Goal: Information Seeking & Learning: Learn about a topic

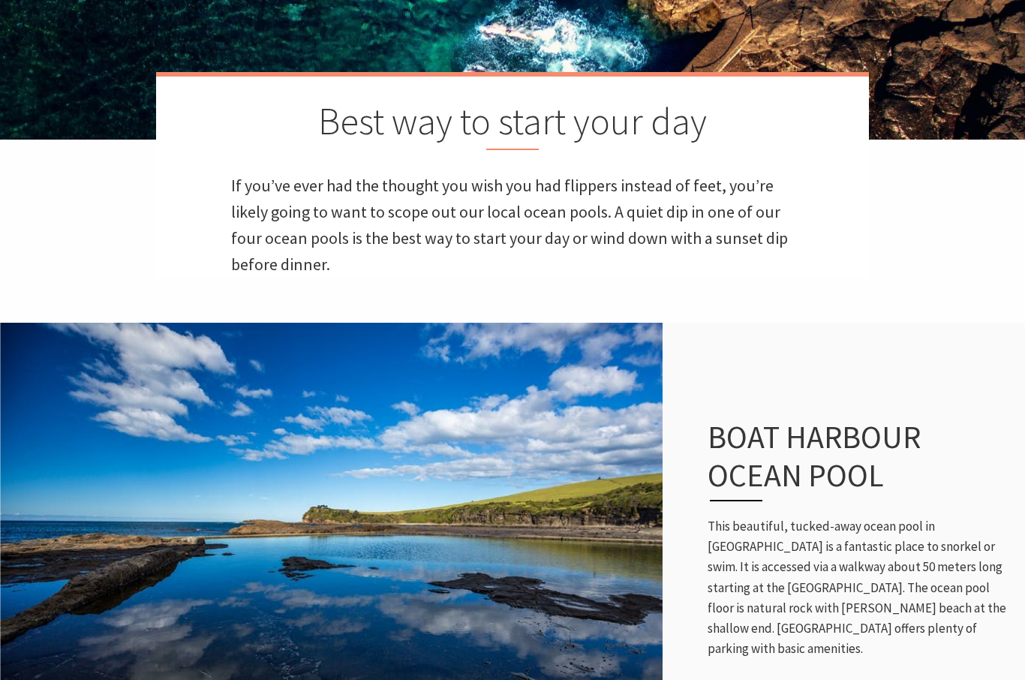
scroll to position [369, 0]
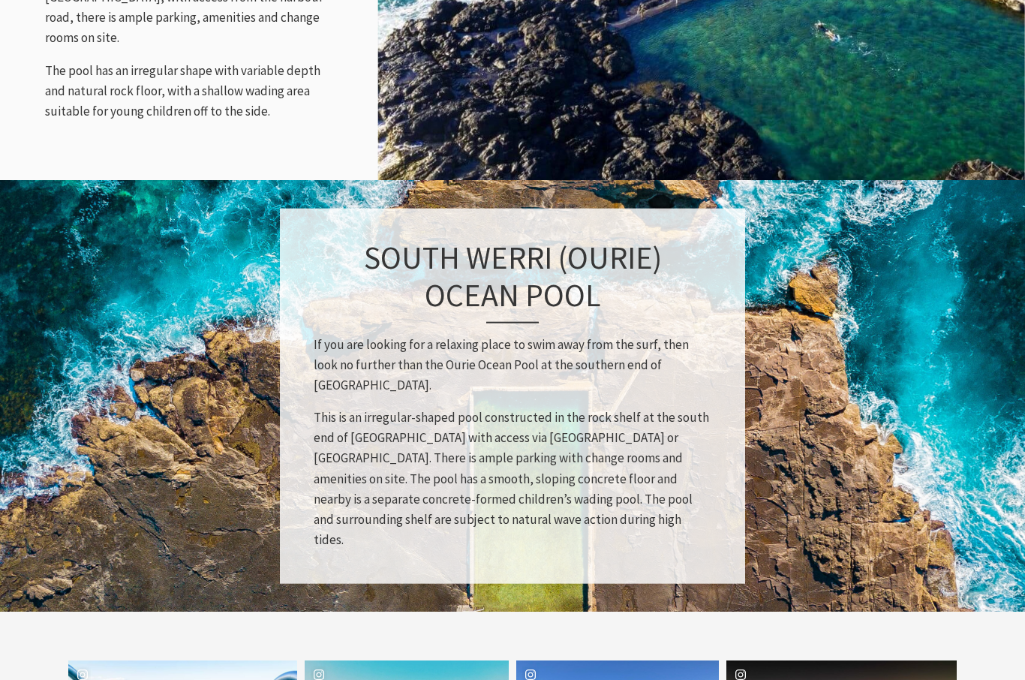
scroll to position [1813, 0]
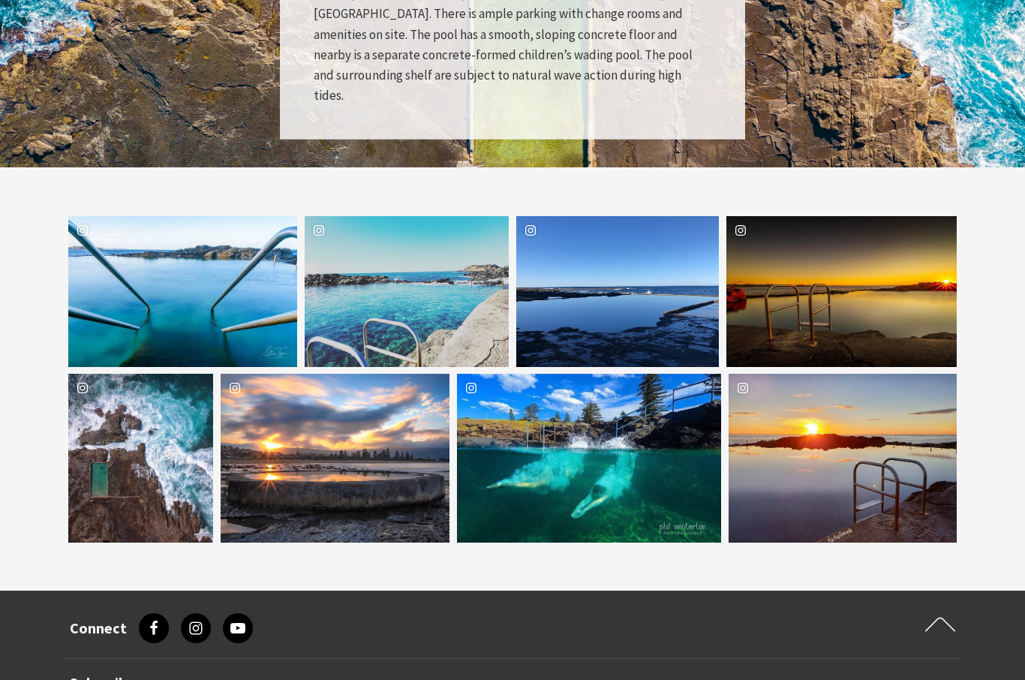
scroll to position [2252, 0]
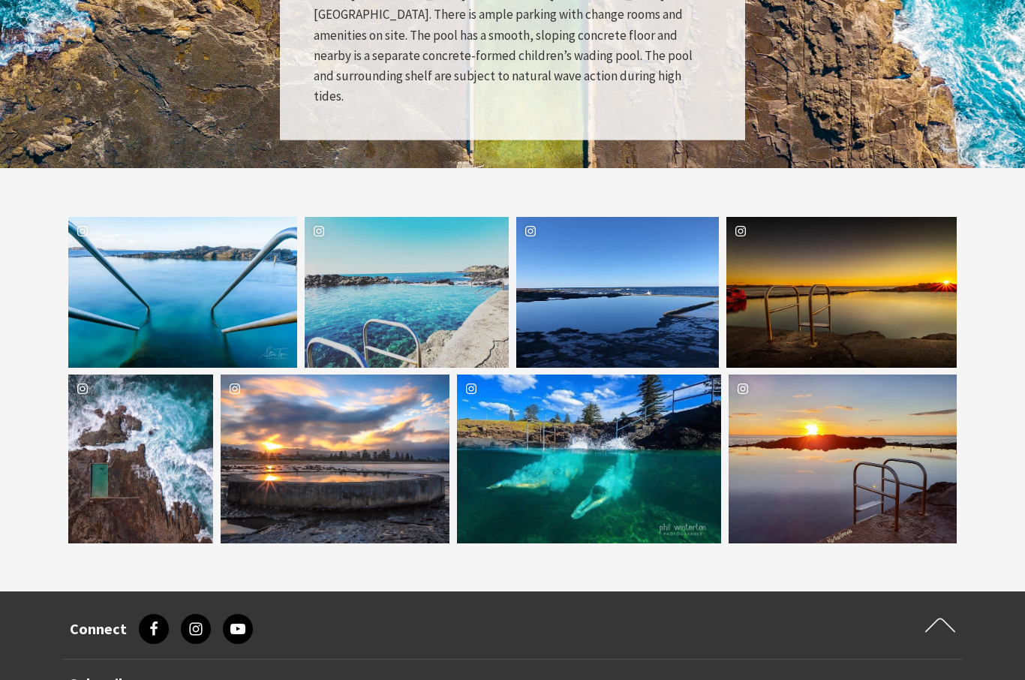
click at [395, 540] on div "Location [GEOGRAPHIC_DATA]" at bounding box center [412, 459] width 77 height 169
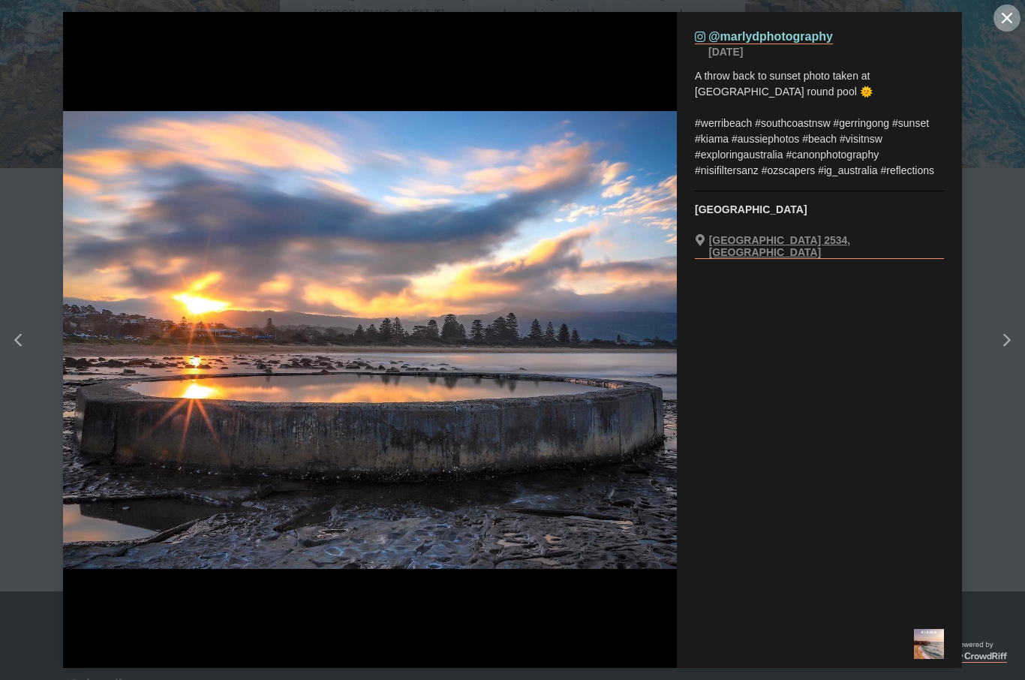
click at [1011, 20] on icon "Close" at bounding box center [1007, 18] width 11 height 11
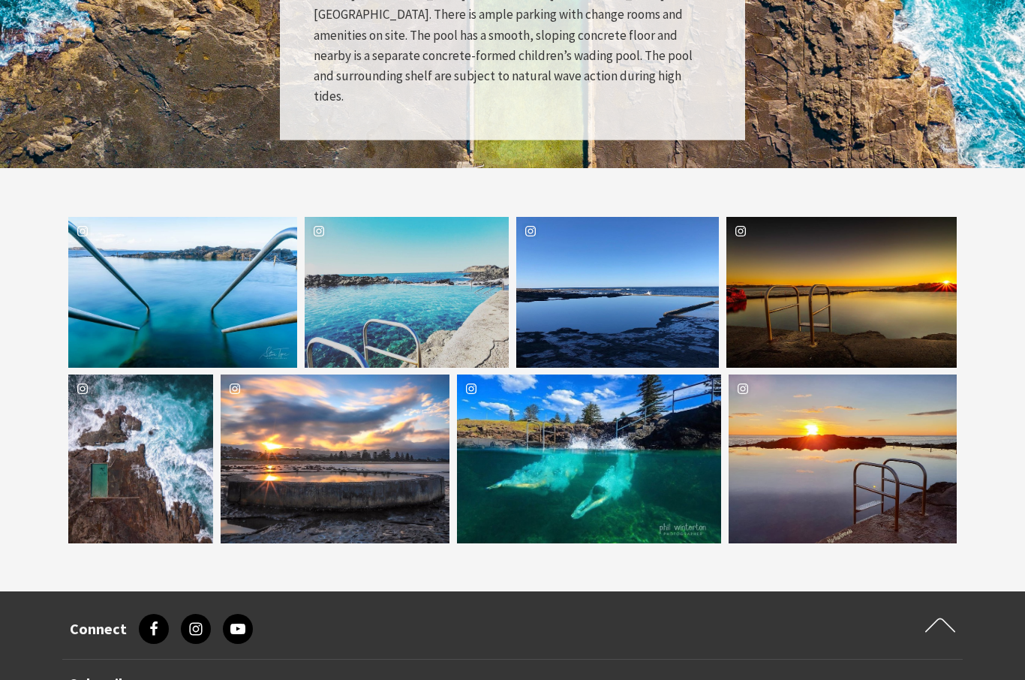
click at [165, 543] on div "Location [GEOGRAPHIC_DATA]" at bounding box center [189, 459] width 48 height 169
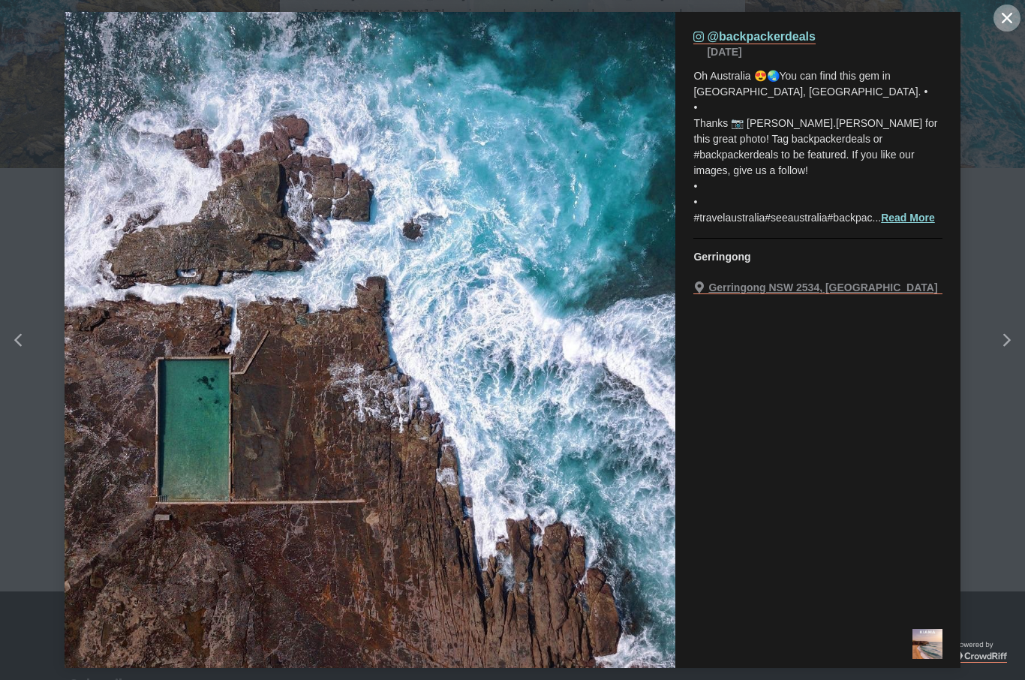
click at [1005, 23] on icon "Close" at bounding box center [1007, 18] width 11 height 11
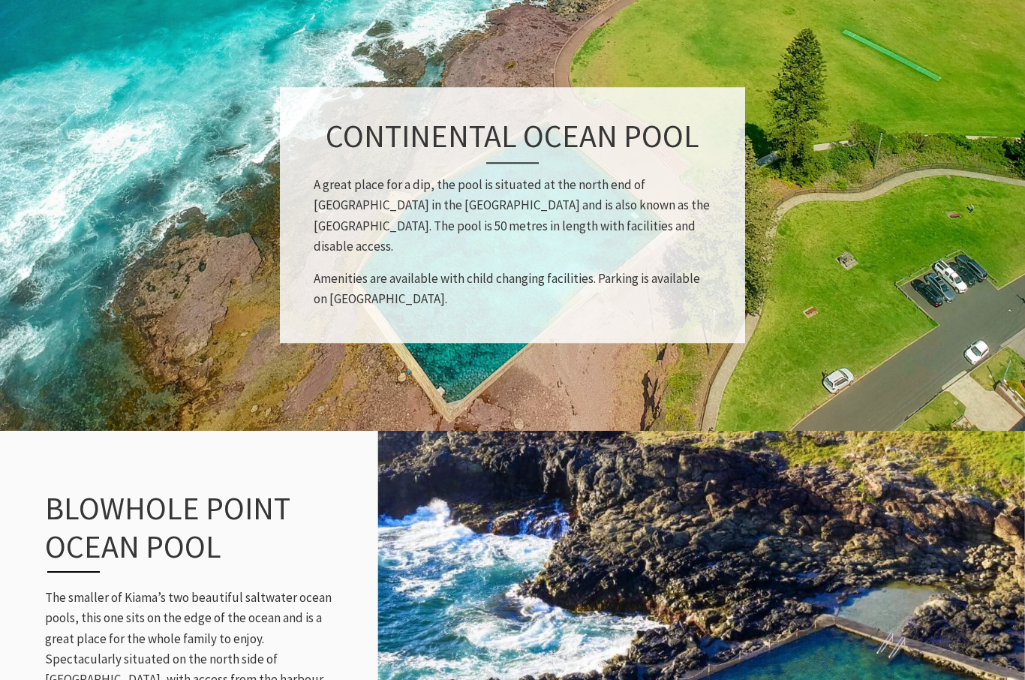
scroll to position [1124, 0]
